Goal: Task Accomplishment & Management: Use online tool/utility

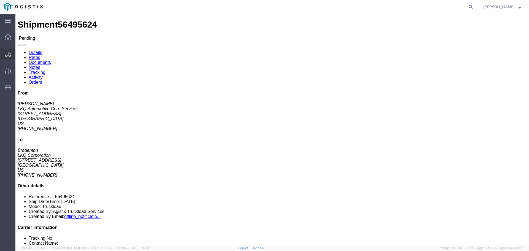
click at [19, 55] on span "Shipments" at bounding box center [17, 53] width 4 height 11
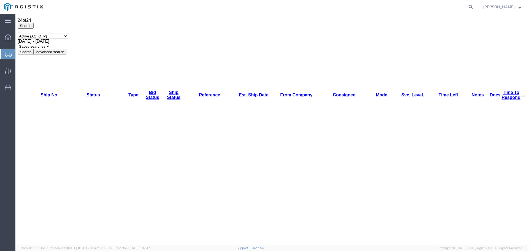
scroll to position [37, 0]
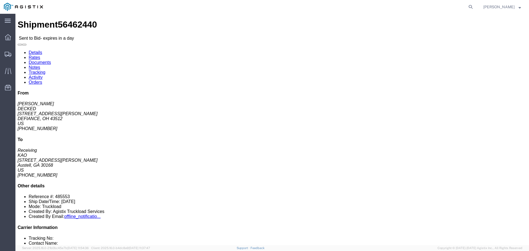
click button "button"
click button
click link "Enter / Modify Bid"
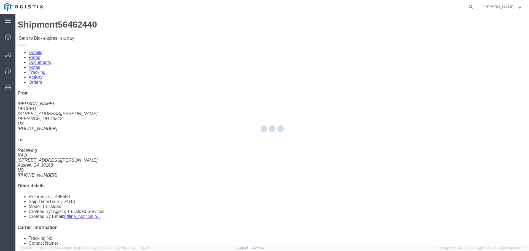
select select "22593"
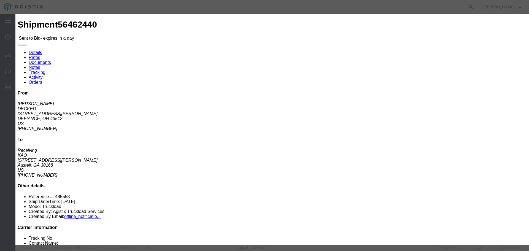
click select "Select Rail TL Standard 3 - 5 Day"
select select "41882"
click select "Select Rail TL Standard 3 - 5 Day"
click input "text"
type input "1"
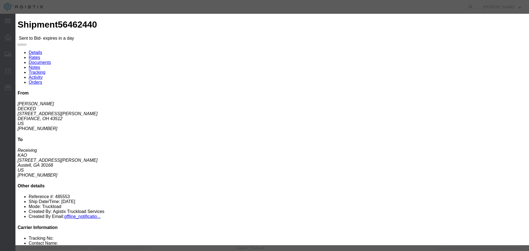
click input "number"
type input "1515"
click button "Submit"
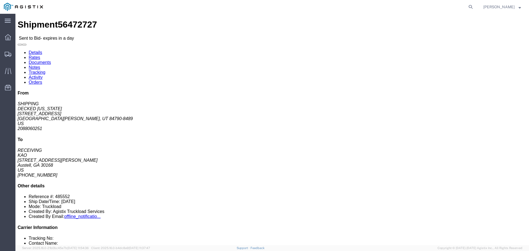
click link "Details"
click at [18, 54] on span "Shipments" at bounding box center [17, 53] width 4 height 11
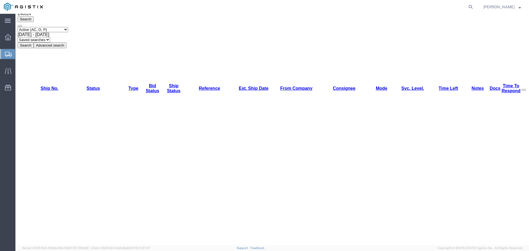
scroll to position [37, 0]
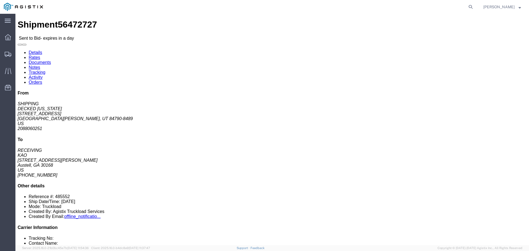
click icon "button"
click button
click link "Enter / Modify Bid"
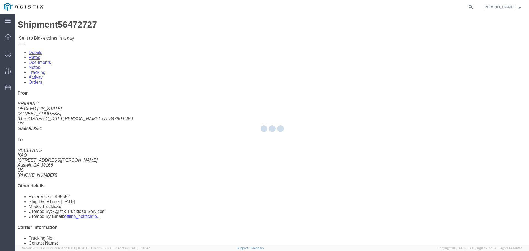
select select "22593"
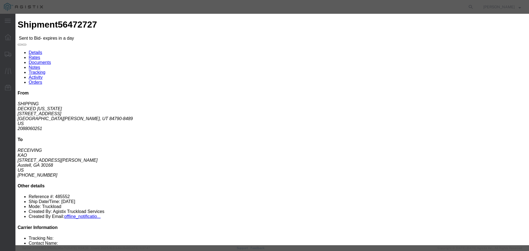
click select "Select Rail TL Standard 3 - 5 Day"
select select "41882"
click select "Select Rail TL Standard 3 - 5 Day"
click input "text"
type input "1"
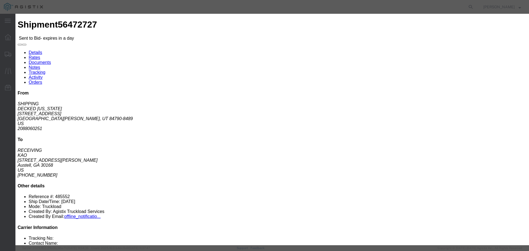
click input "number"
type input "4065"
click button "Submit"
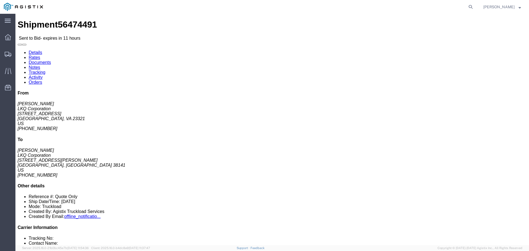
click button "button"
click link "Enter / Modify Bid"
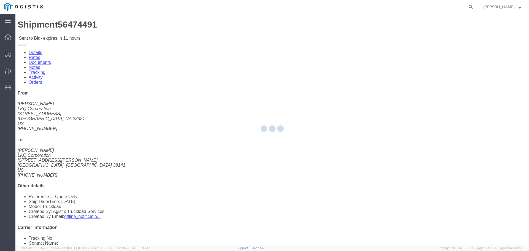
select select "22593"
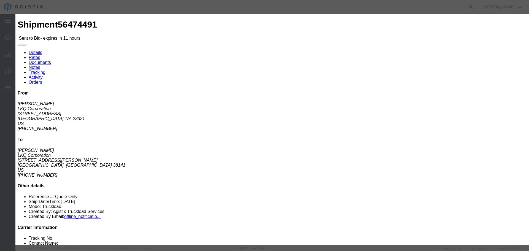
click select "Select Rail TL Standard 3 - 5 Day"
select select "41882"
click select "Select Rail TL Standard 3 - 5 Day"
click input "text"
type input "1"
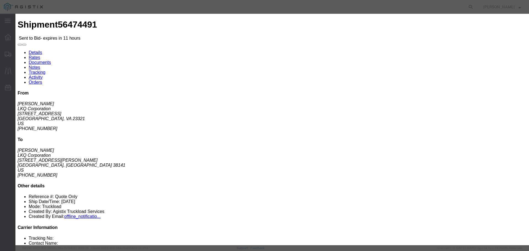
click input "number"
type input "1685"
click button "Submit"
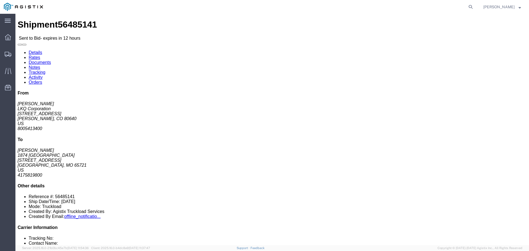
click icon "button"
click button
click link "Enter / Modify Bid"
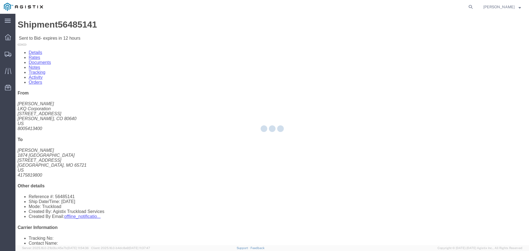
select select "22593"
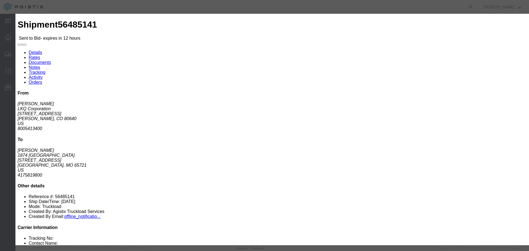
click input "text"
type input "1"
click input "number"
type input "925"
click button "Submit"
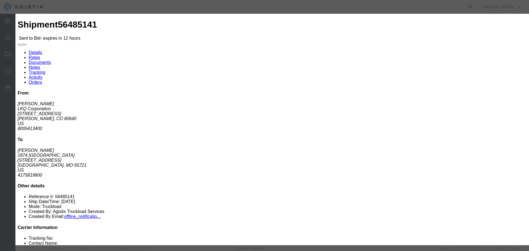
click select "Select Rail TL Standard 3 - 5 Day"
select select "41882"
click select "Select Rail TL Standard 3 - 5 Day"
click button "Submit"
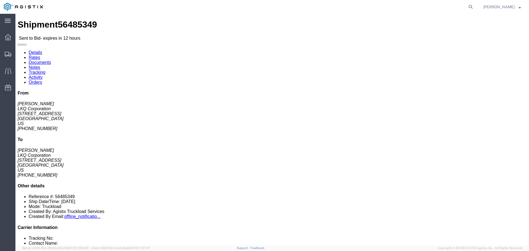
click button "button"
click link "Enter / Modify Bid"
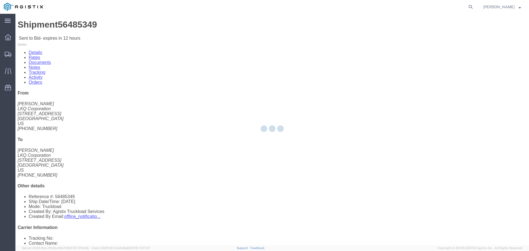
select select "22593"
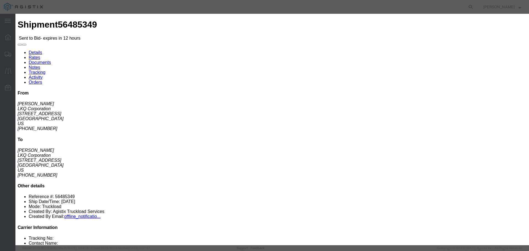
click icon "button"
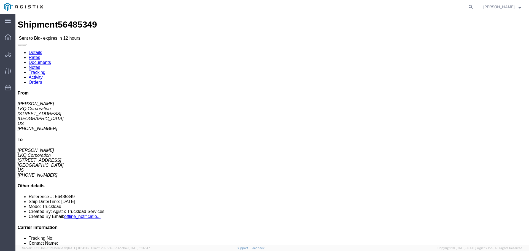
click button "Ignore Bid"
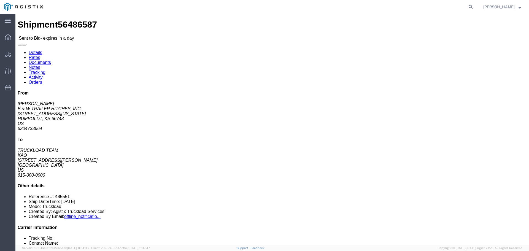
click link "Enter / Modify Bid"
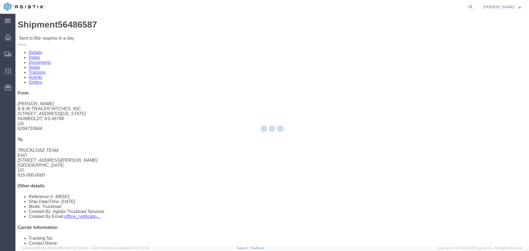
select select "22593"
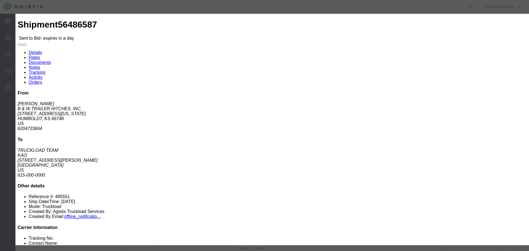
click icon "button"
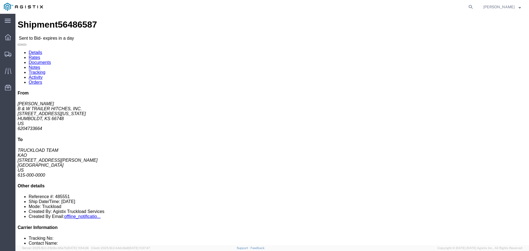
click button "button"
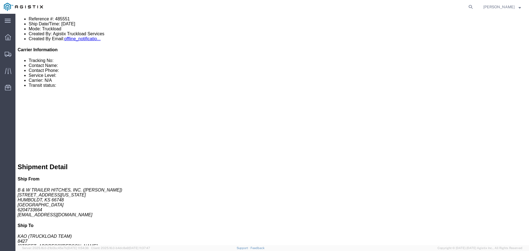
scroll to position [110, 0]
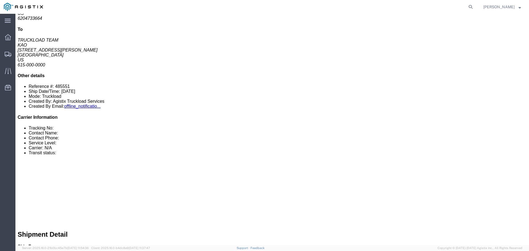
click link "Enter / Modify Bid"
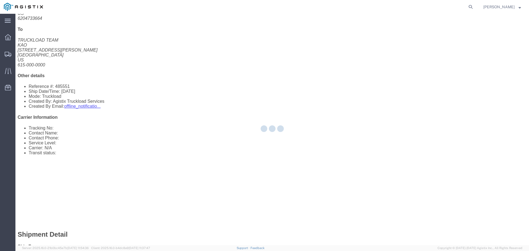
select select "22593"
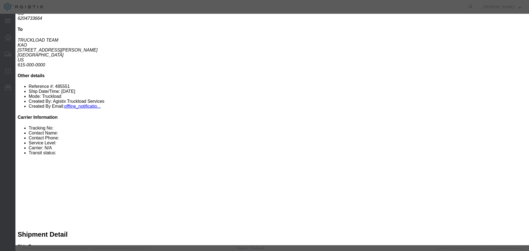
click input "number"
type input "1980"
click select "Select Rail TL Standard 3 - 5 Day"
select select "41882"
click select "Select Rail TL Standard 3 - 5 Day"
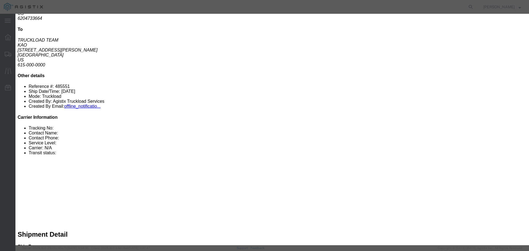
click input "text"
type input "1"
click button "Submit"
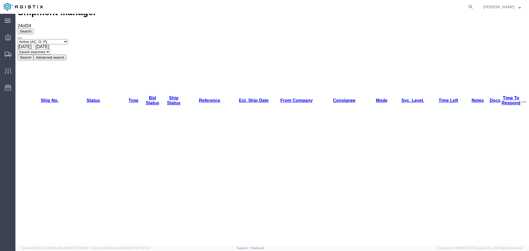
scroll to position [0, 0]
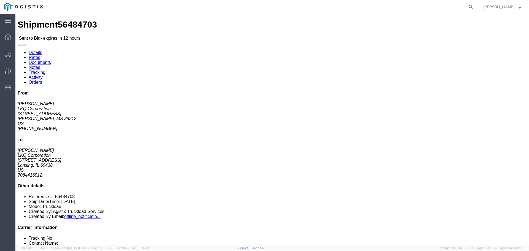
click link "Enter / Modify Bid"
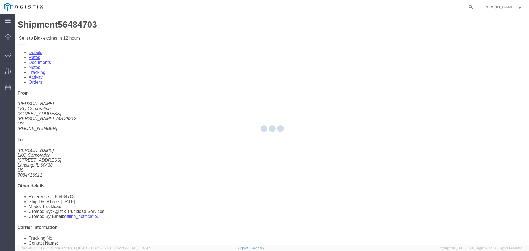
select select "22593"
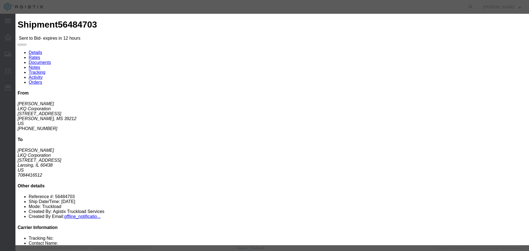
click input "text"
type input "1"
click select "Select Rail TL Standard 3 - 5 Day"
select select "41882"
click select "Select Rail TL Standard 3 - 5 Day"
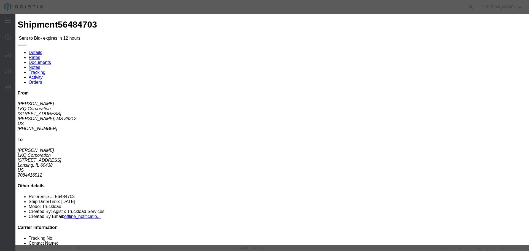
click input "number"
type input "1435"
click button "Submit"
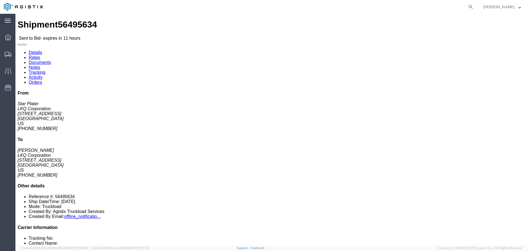
click link "Enter / Modify Bid"
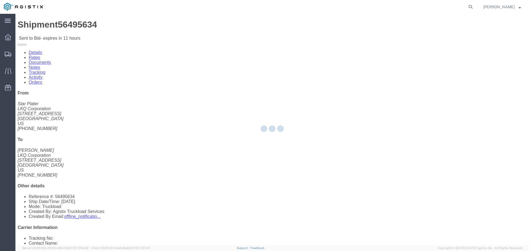
select select "22593"
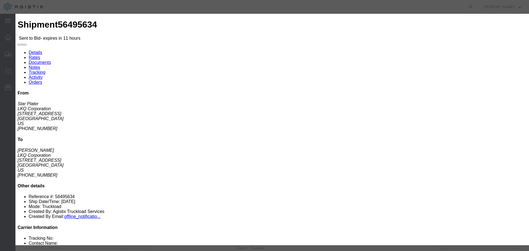
click input "text"
type input "1"
click select "Select Rail TL Standard 3 - 5 Day"
select select "41882"
click select "Select Rail TL Standard 3 - 5 Day"
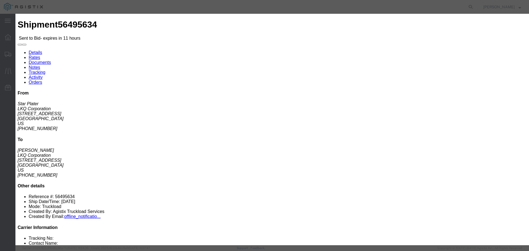
click input "number"
type input "435"
click button "Submit"
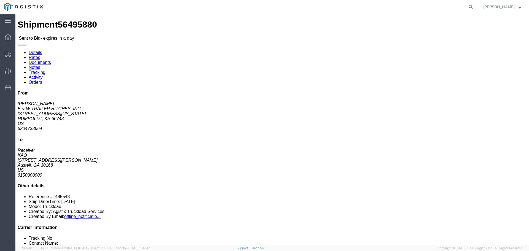
click icon "button"
click link "Enter / Modify Bid"
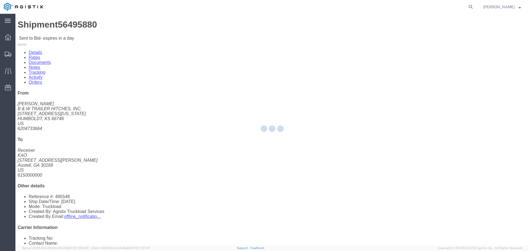
select select "22593"
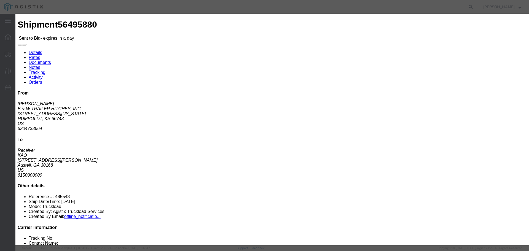
click input "text"
type input "1"
click select "Select Rail TL Standard 3 - 5 Day"
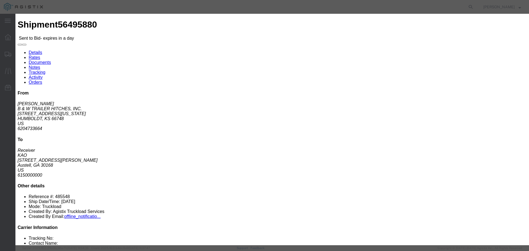
select select "41882"
click select "Select Rail TL Standard 3 - 5 Day"
click input "number"
type input "2100"
click button "Submit"
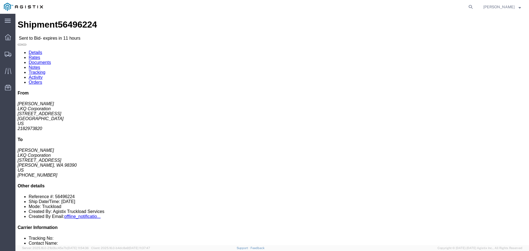
click button "button"
click link "Enter / Modify Bid"
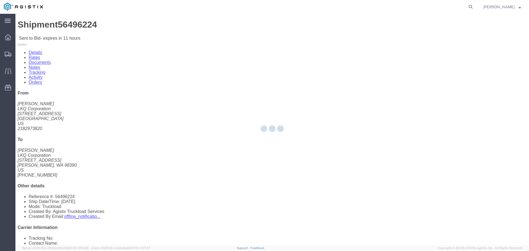
select select "22593"
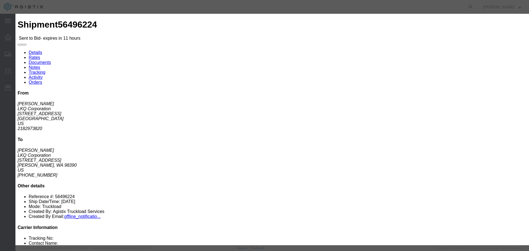
click select "Select Rail TL Standard 3 - 5 Day"
select select "41882"
click select "Select Rail TL Standard 3 - 5 Day"
click input "text"
type input "1"
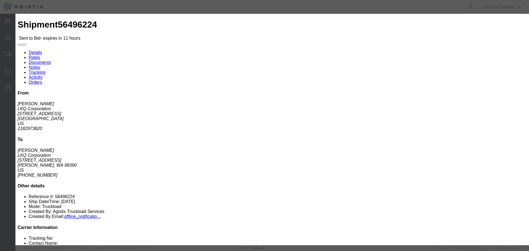
click input "number"
type input "3800"
click button "Submit"
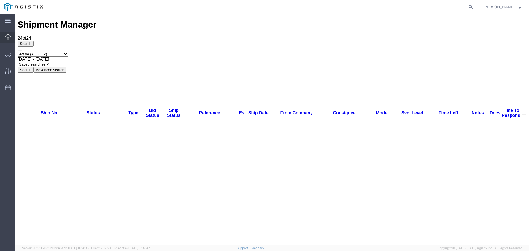
click at [12, 40] on div at bounding box center [7, 37] width 15 height 11
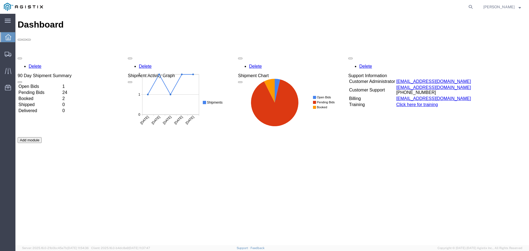
click at [71, 96] on td "2" at bounding box center [66, 99] width 9 height 6
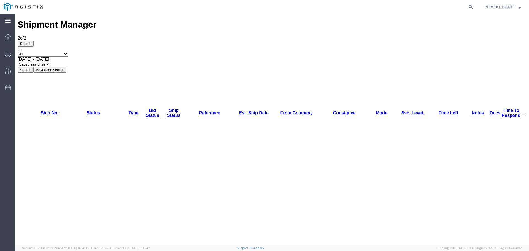
click at [7, 21] on icon at bounding box center [8, 21] width 6 height 4
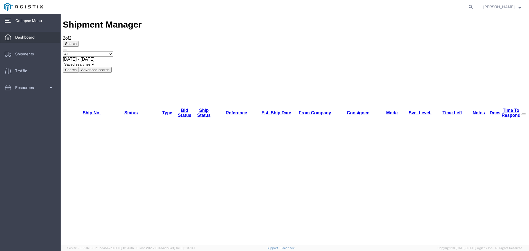
click at [29, 36] on span "Dashboard" at bounding box center [26, 37] width 23 height 11
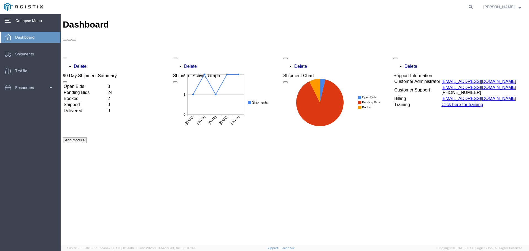
click at [116, 84] on td "3" at bounding box center [111, 87] width 9 height 6
